Goal: Answer question/provide support

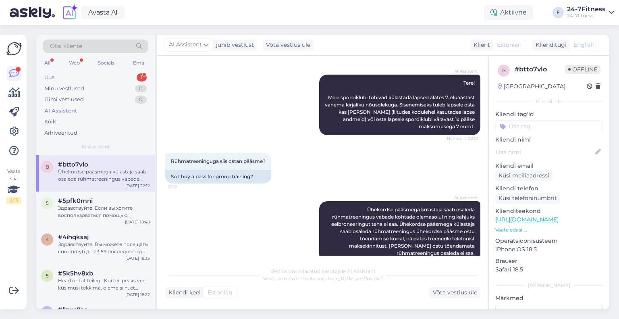
click at [68, 74] on div "Uus 1" at bounding box center [96, 77] width 106 height 11
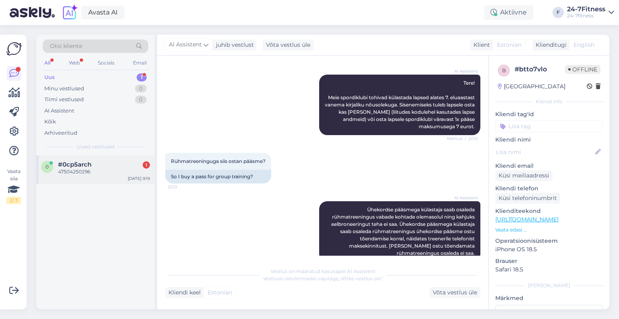
click at [93, 168] on div "47504250296" at bounding box center [104, 171] width 92 height 7
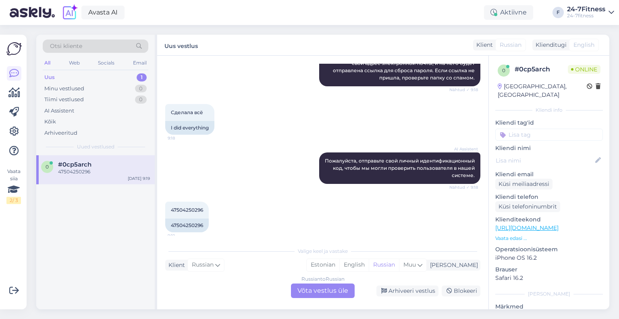
scroll to position [142, 0]
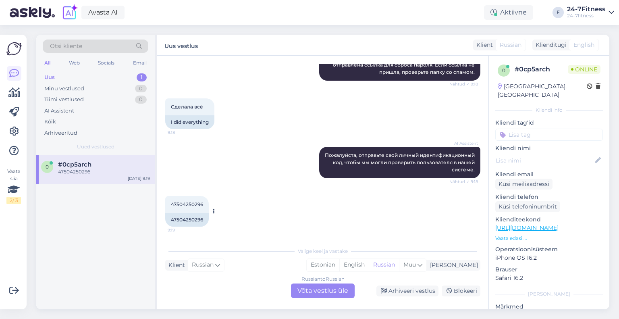
click at [180, 197] on div "47504250296 9:19" at bounding box center [186, 204] width 43 height 17
click at [181, 204] on span "47504250296" at bounding box center [187, 204] width 32 height 6
copy div "47504250296 9:19"
click at [335, 290] on div "Russian to Russian Võta vestlus üle" at bounding box center [323, 290] width 64 height 14
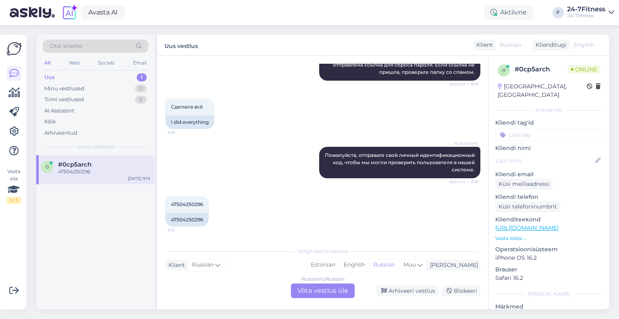
scroll to position [111, 0]
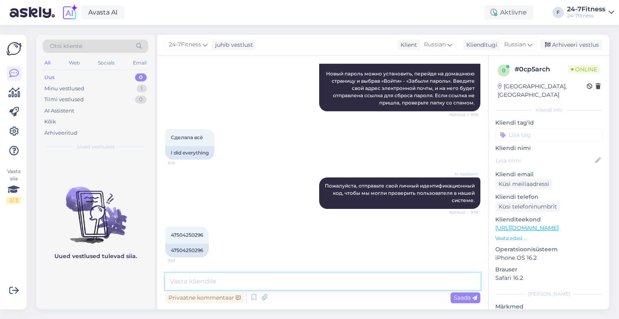
click at [278, 283] on textarea at bounding box center [322, 281] width 315 height 17
click at [515, 39] on div "Russian" at bounding box center [517, 44] width 37 height 13
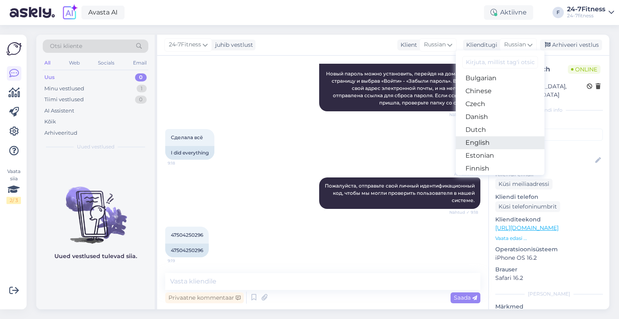
scroll to position [40, 0]
click at [483, 143] on link "Estonian" at bounding box center [499, 143] width 89 height 13
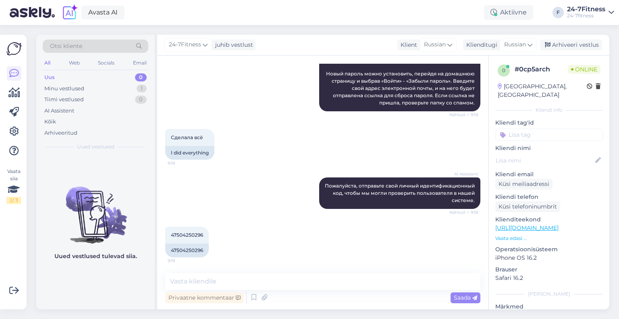
scroll to position [122, 0]
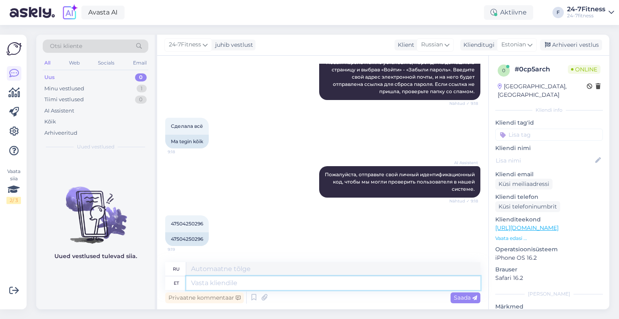
click at [232, 283] on textarea at bounding box center [333, 283] width 294 height 14
type textarea "Palun tä"
type textarea "Пожалуйста"
type textarea "Palun täpsustage, mis"
type textarea "Пожалуйста, уточните,"
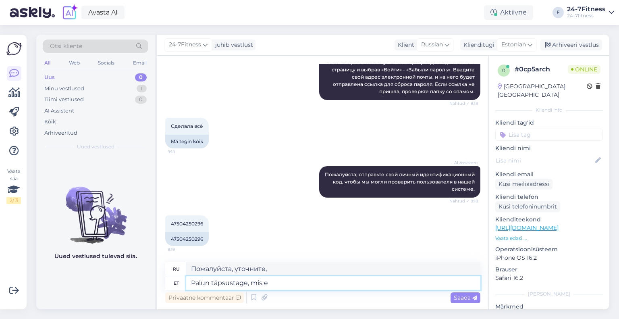
type textarea "Palun täpsustage, mis e-"
type textarea "Пожалуйста, укажите, что"
type textarea "Palun täpsustage, mis e-maili T"
type textarea "Пожалуйста, укажите, какой адрес электронной почты"
type textarea "Palun täpsustage, mis e-maili Te sis"
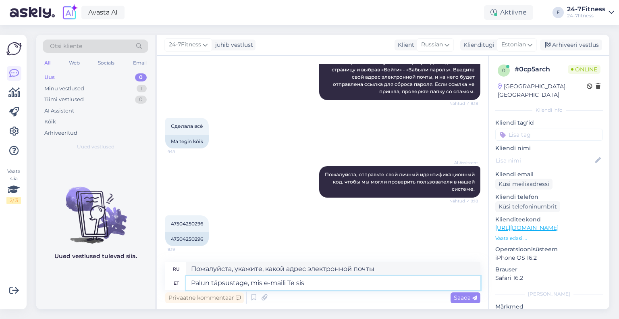
type textarea "Пожалуйста, укажите, какой у вас адрес электронной почты"
type textarea "Palun täpsustage, mis e-maili Te sisestasite?"
type textarea "Уточните, пожалуйста, какой адрес электронной почты вы ввели?"
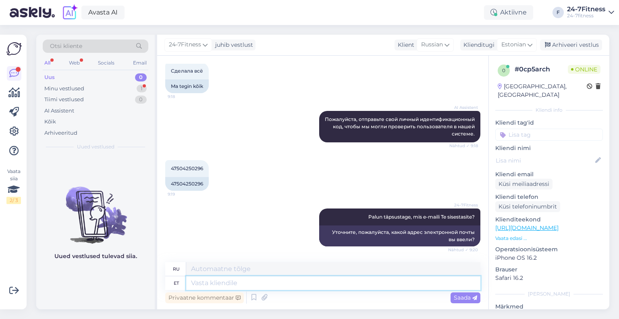
scroll to position [226, 0]
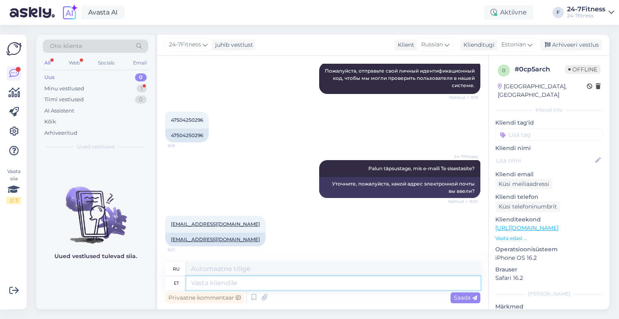
click at [226, 284] on textarea at bounding box center [333, 283] width 294 height 14
drag, startPoint x: 225, startPoint y: 238, endPoint x: 168, endPoint y: 238, distance: 57.2
click at [168, 238] on div "[EMAIL_ADDRESS][DOMAIN_NAME]" at bounding box center [215, 239] width 100 height 14
copy link "[EMAIL_ADDRESS][DOMAIN_NAME]"
click at [92, 91] on div "Minu vestlused 1" at bounding box center [96, 88] width 106 height 11
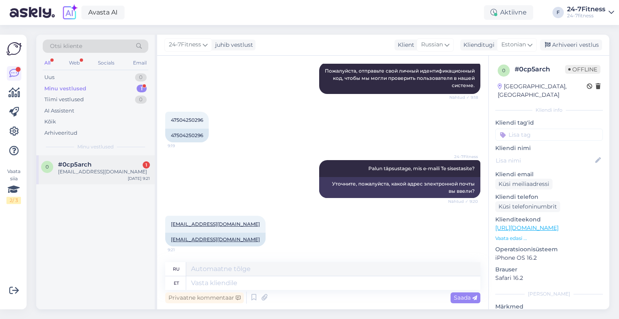
click at [104, 162] on div "#0cp5arch 1" at bounding box center [104, 164] width 92 height 7
click at [251, 281] on textarea at bounding box center [333, 283] width 294 height 14
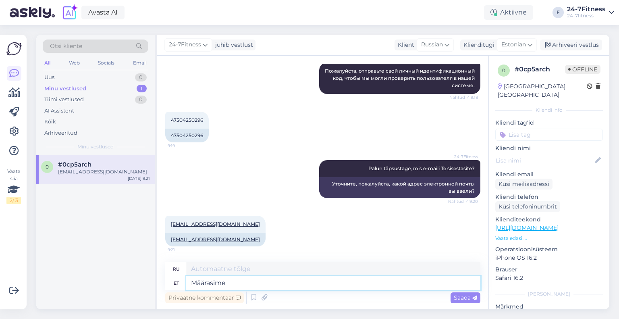
type textarea "Määrasime T"
type textarea "Мы определили"
type textarea "Määrasime Teile is"
type textarea "Мы назначили вас"
type textarea "Määrasime Teile ise uue"
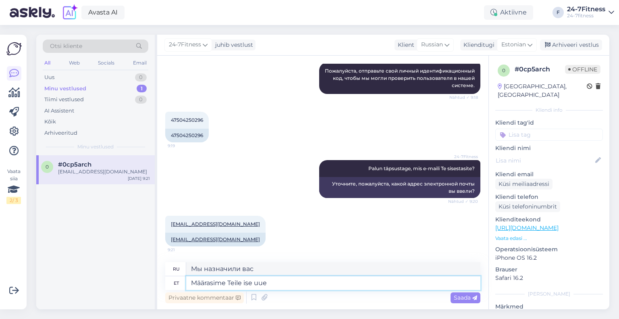
type textarea "Мы сами это для вас установим"
type textarea "Määrasime Teile ise uue pa"
type textarea "Мы установили для вас новый."
type textarea "Määrasime Teile ise uue parooli. P"
type textarea "Мы установим для вас новый пароль."
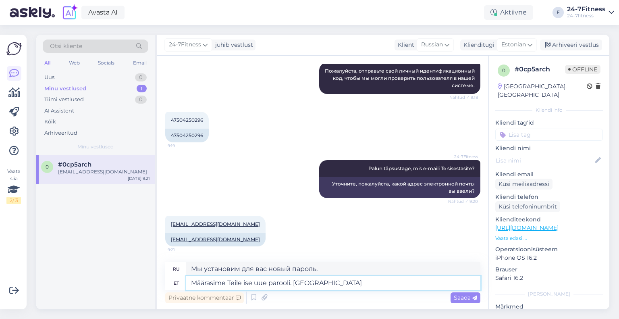
type textarea "Määrasime Teile ise uue parooli. Palun l"
type textarea "Мы установили для вас новый пароль. Пожалуйста."
type textarea "Määrasime Teile ise uue parooli. Palun logige kod"
type textarea "Мы установили для вас новый пароль. Пожалуйста, войдите в систему."
type textarea "Määrasime Teile ise uue parooli. Palun logige kodulehel siss"
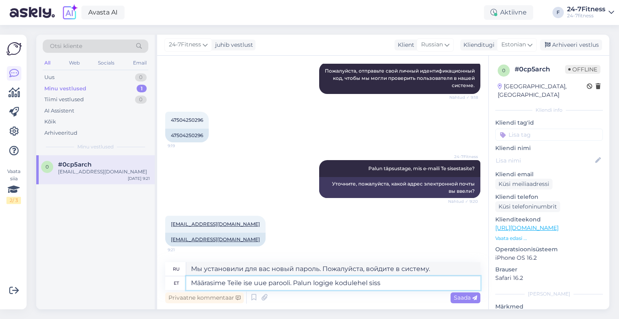
type textarea "Мы установили для вас новый пароль. Пожалуйста, войдите на сайт."
type textarea "Määrasime Teile ise uue parooli. Palun logige kodulehel sisse oma e-"
type textarea "Мы установили для вас новый пароль. Пожалуйста, войдите на сайт, используя свой…"
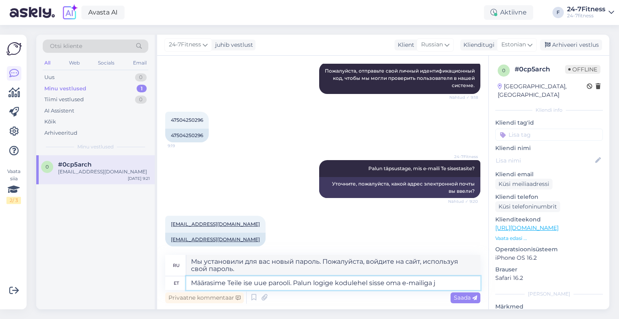
type textarea "Määrasime Teile ise uue parooli. Palun logige kodulehel sisse oma e-mailiga ja"
type textarea "Мы установили для вас новый пароль. Пожалуйста, войдите на сайт, используя свой…"
type textarea "Määrasime Teile ise uue parooli. Palun logige kodulehel sisse oma e-mailiga ja …"
type textarea "Мы установили для вас новый пароль. Пожалуйста, войдите на сайт, указав свой ад…"
type textarea "Määrasime Teile ise uue parooli. Palun logige kodulehel sisse oma e-mailiga ja …"
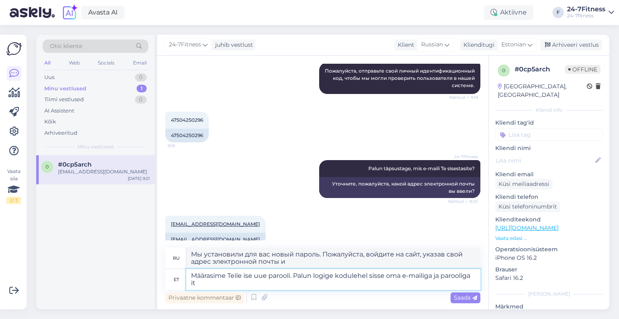
type textarea "Мы установили для вас новый пароль. Пожалуйста, войдите на сайт, используя свой…"
type textarea "Määrasime Teile ise uue parooli. Palun logige kodulehel sisse oma e-mailiga ja …"
type textarea "Мы установили для вас новый пароль. Пожалуйста, войдите на сайт, используя свой…"
type textarea "Määrasime Teile ise uue parooli. Palun logige kodulehel sisse oma e-mailiga ja …"
type textarea "Мы установили для вас новый пароль. Пожалуйста, войдите на сайт, используя свой…"
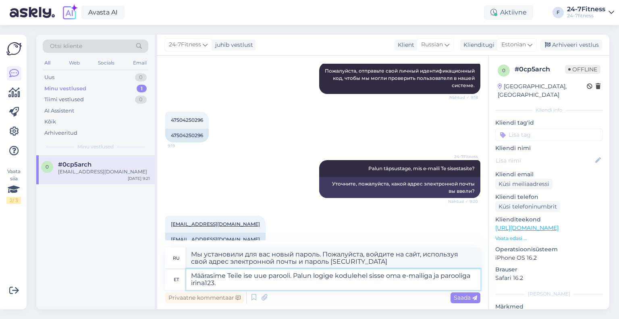
click at [435, 276] on textarea "Määrasime Teile ise uue parooli. Palun logige kodulehel sisse oma e-mailiga ja …" at bounding box center [333, 279] width 294 height 21
paste textarea "[EMAIL_ADDRESS][DOMAIN_NAME]"
type textarea "Määrasime Teile ise uue parooli. Palun logige kodulehel sisse oma e-mailiga [EM…"
type textarea "Мы установили для вас новый пароль. Пожалуйста, войдите на сайт, используя свой…"
type textarea "Määrasime Teile ise uue parooli. Palun logige kodulehel sisse oma e-mailiga [EM…"
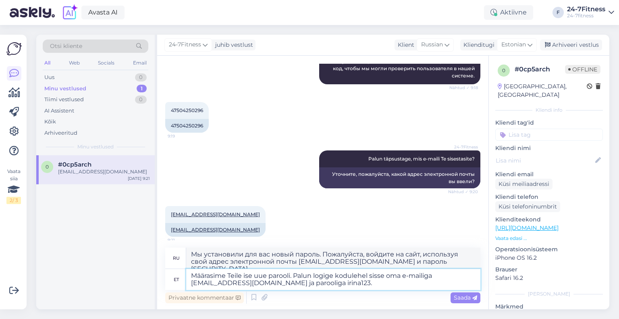
scroll to position [240, 0]
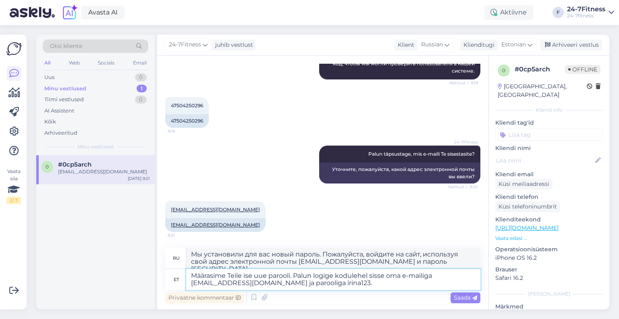
click at [369, 290] on textarea "Määrasime Teile ise uue parooli. Palun logige kodulehel sisse oma e-mailiga [EM…" at bounding box center [333, 279] width 294 height 21
click at [462, 297] on span "Saada" at bounding box center [464, 297] width 23 height 7
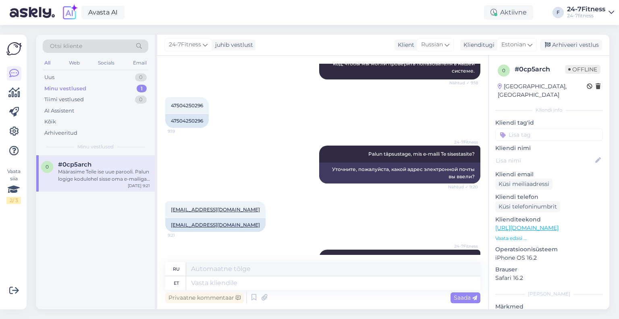
scroll to position [296, 0]
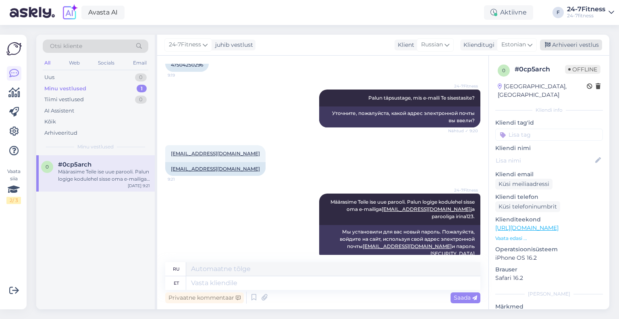
click at [574, 44] on div "Arhiveeri vestlus" at bounding box center [571, 44] width 62 height 11
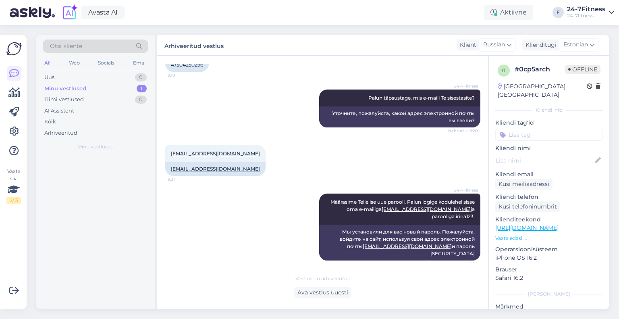
scroll to position [288, 0]
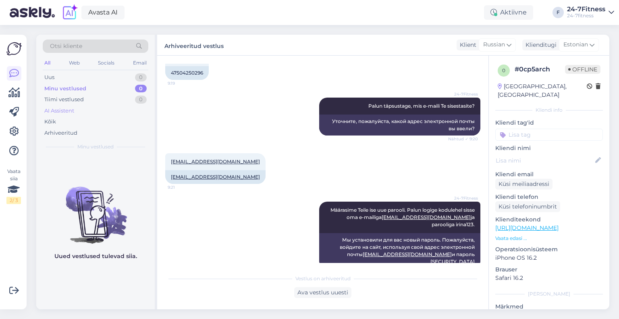
click at [62, 110] on div "AI Assistent" at bounding box center [59, 111] width 30 height 8
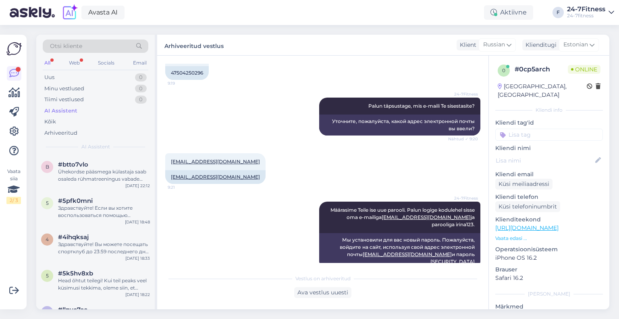
scroll to position [379, 0]
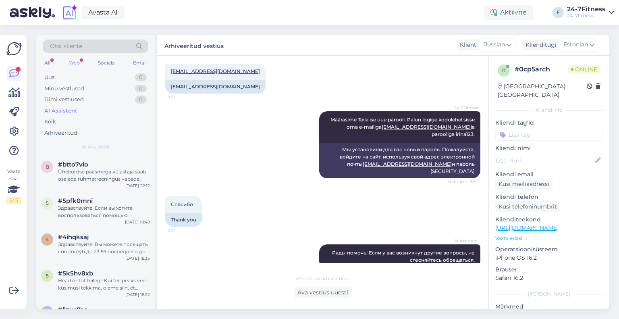
click at [78, 61] on div "Web" at bounding box center [74, 63] width 14 height 10
click at [86, 174] on div "Рады помочь! Если у вас возникнут другие вопросы, не стесняйтесь обращаться." at bounding box center [104, 175] width 92 height 14
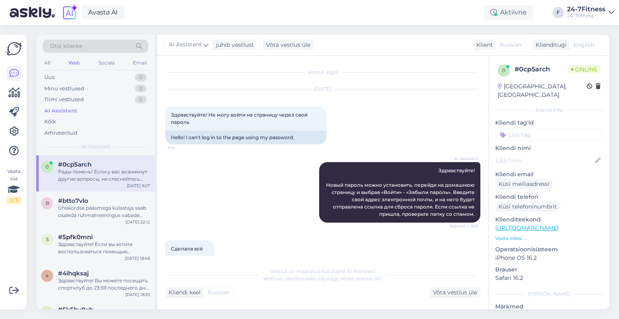
scroll to position [386, 0]
